Goal: Task Accomplishment & Management: Manage account settings

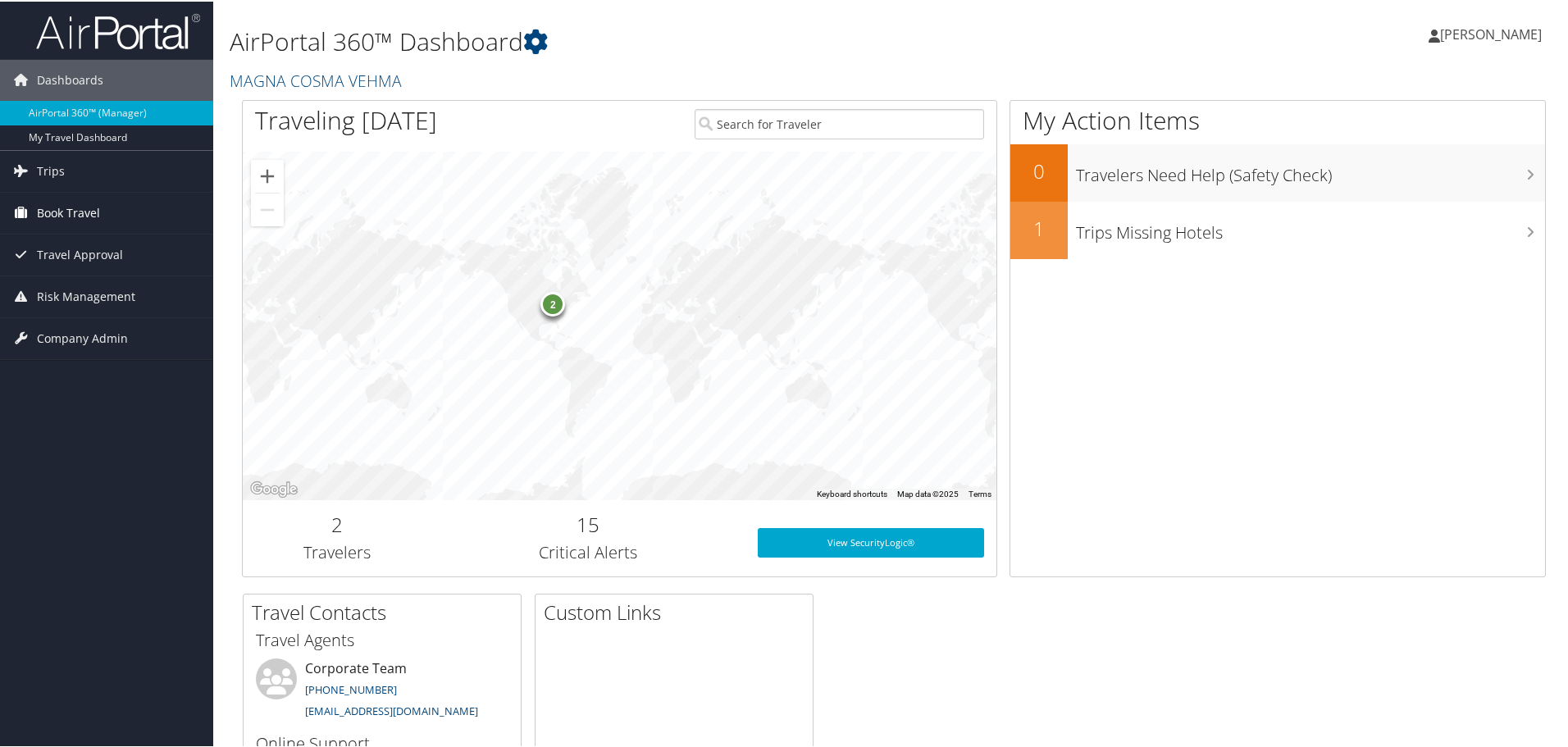
click at [77, 208] on span "Book Travel" at bounding box center [68, 212] width 63 height 41
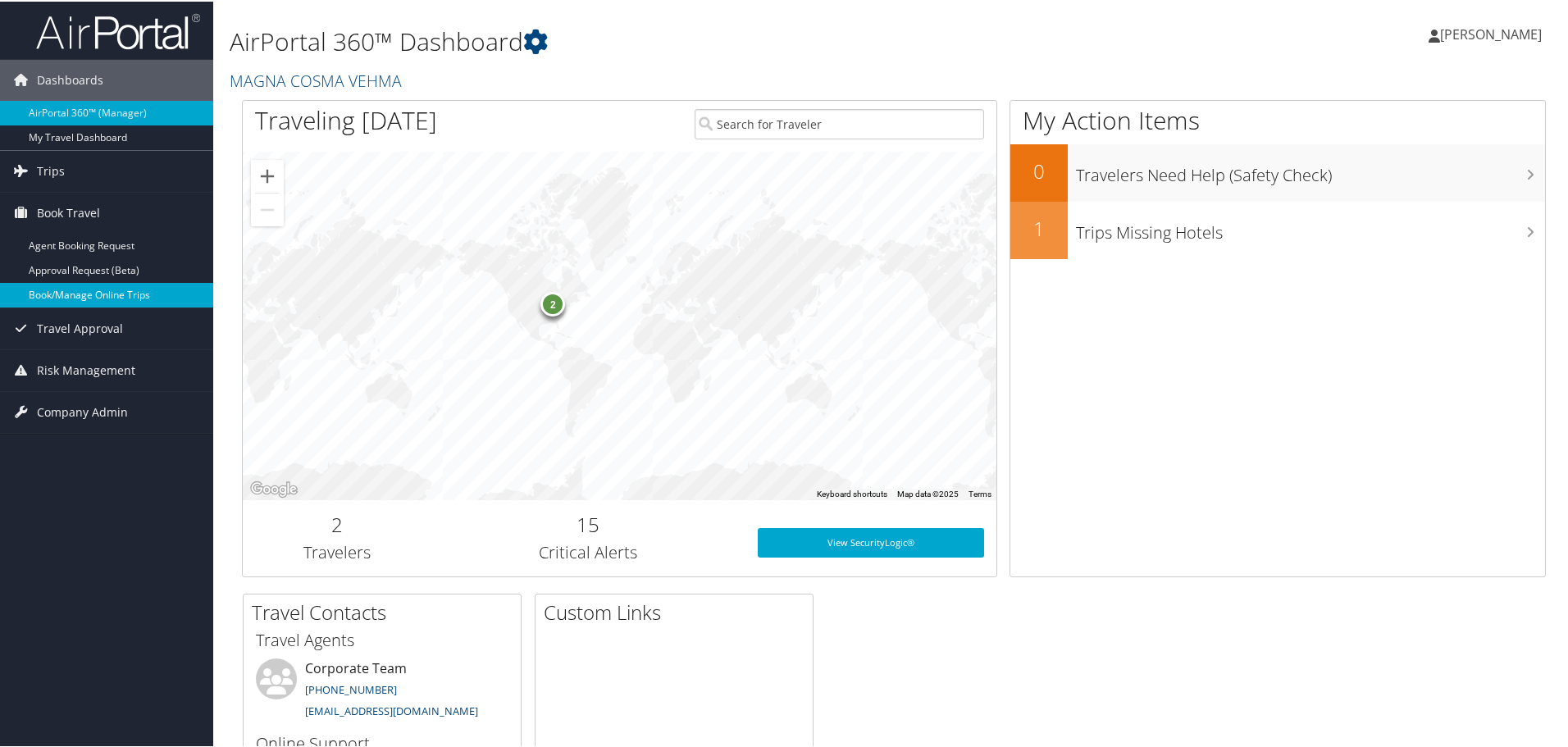
click at [113, 285] on link "Book/Manage Online Trips" at bounding box center [106, 294] width 213 height 24
click at [1480, 31] on span "[PERSON_NAME]" at bounding box center [1491, 32] width 102 height 18
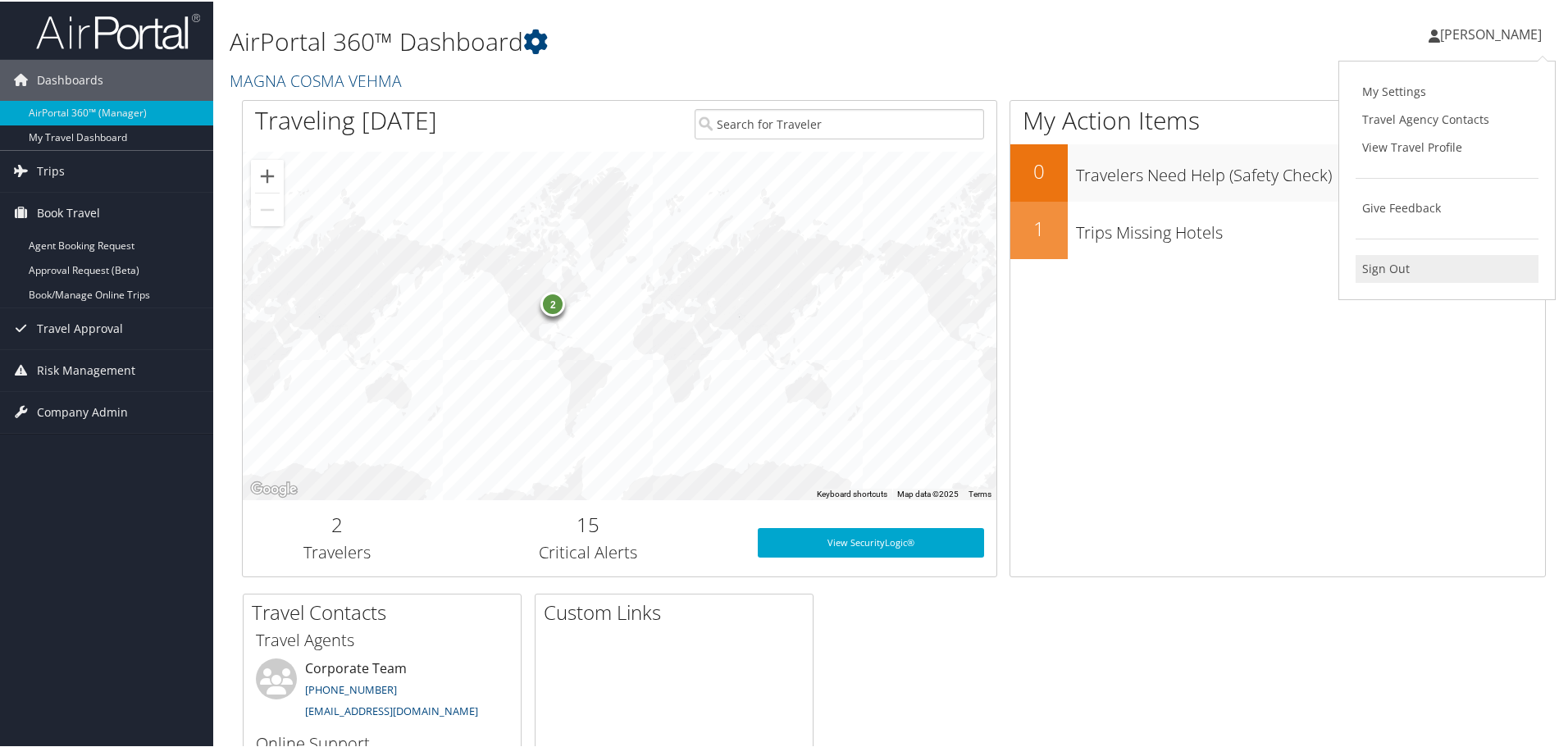
click at [1370, 256] on link "Sign Out" at bounding box center [1447, 268] width 183 height 28
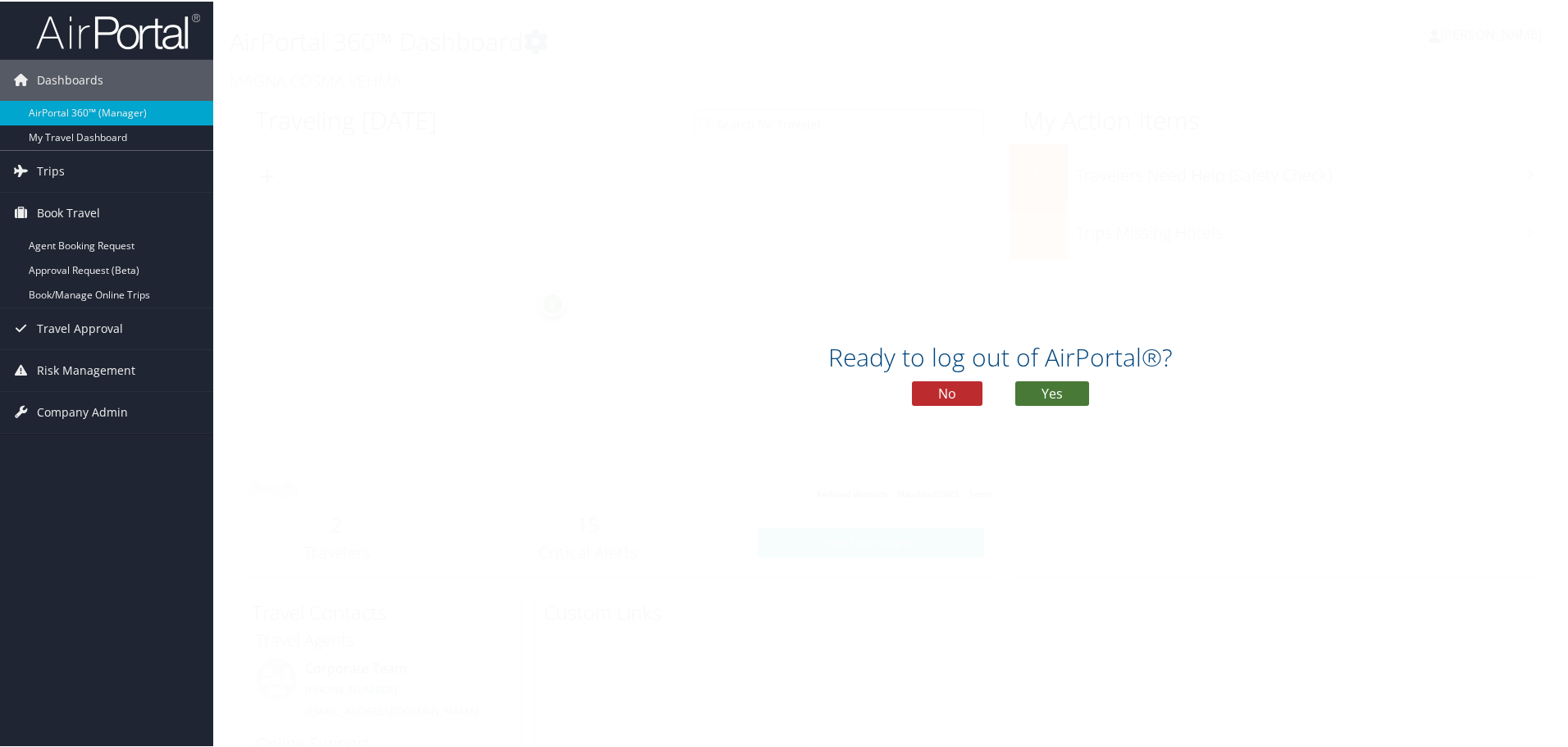
click at [1061, 392] on button "Yes" at bounding box center [1052, 392] width 74 height 24
